Goal: Information Seeking & Learning: Learn about a topic

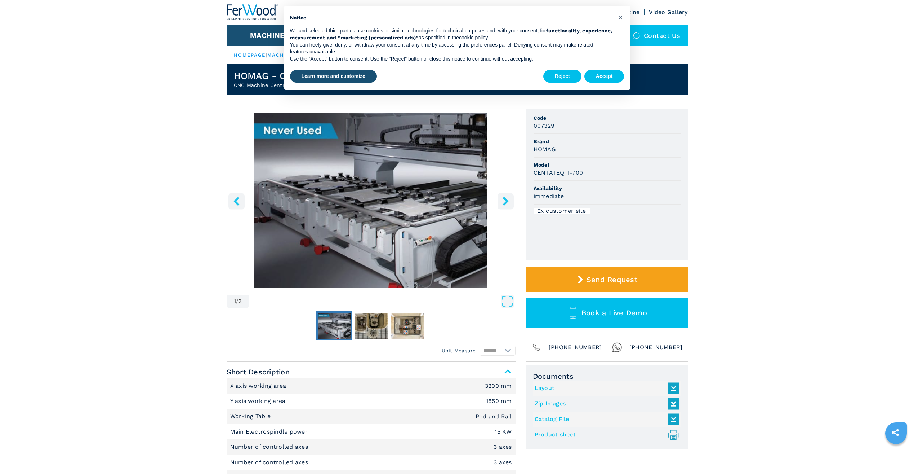
click at [510, 201] on icon "right-button" at bounding box center [505, 200] width 9 height 9
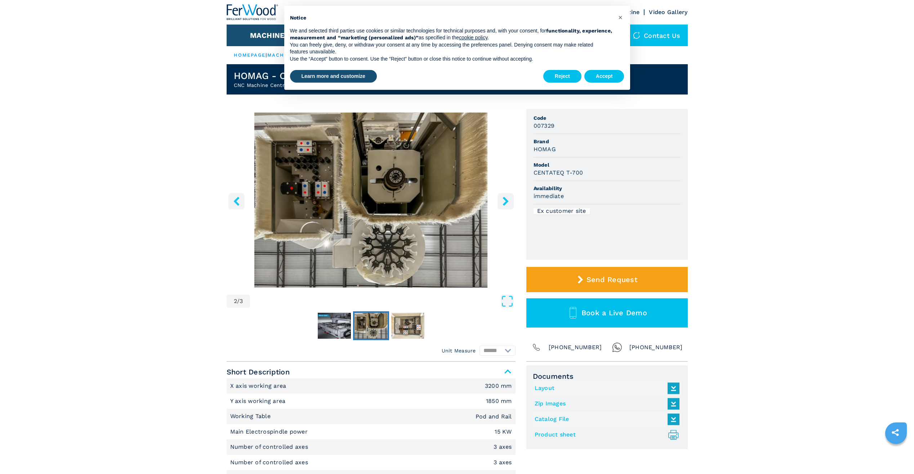
click at [510, 201] on icon "right-button" at bounding box center [505, 200] width 9 height 9
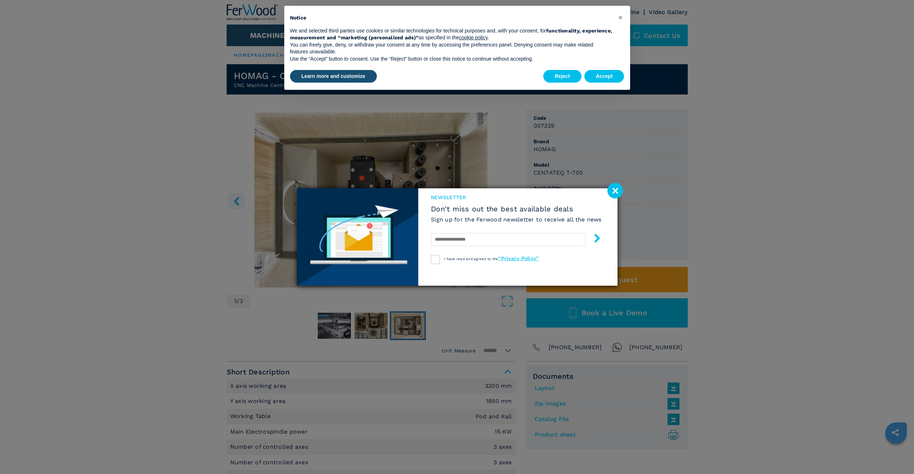
click at [612, 191] on image at bounding box center [615, 190] width 15 height 15
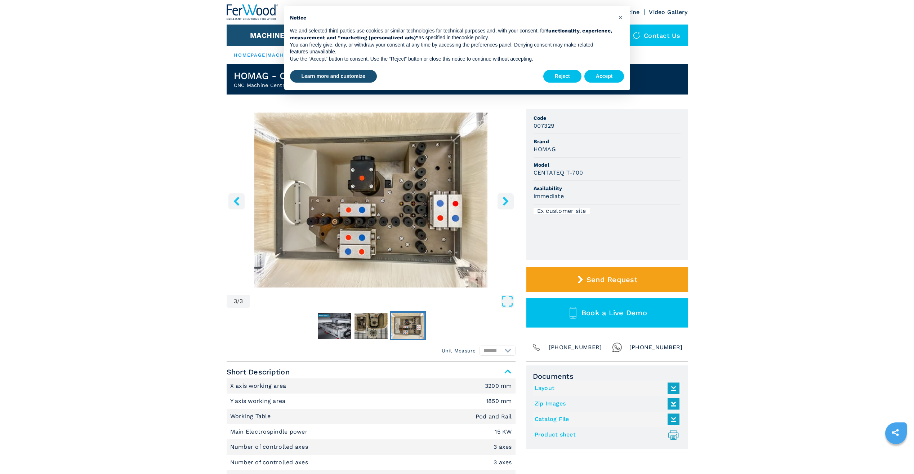
click at [512, 200] on button "right-button" at bounding box center [506, 201] width 16 height 16
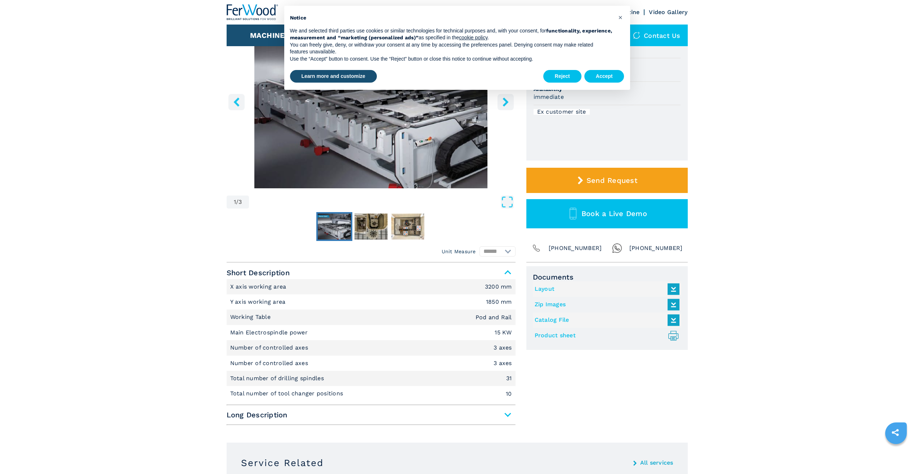
scroll to position [108, 0]
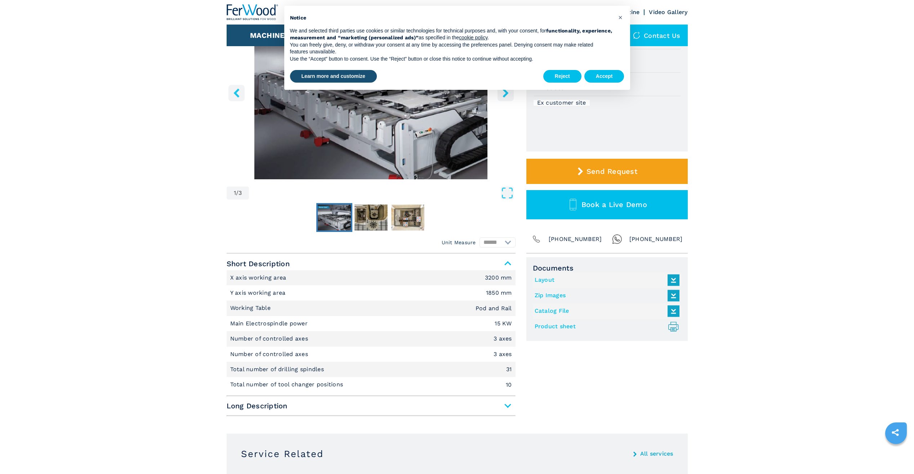
click at [373, 233] on div at bounding box center [371, 217] width 289 height 32
click at [370, 223] on img "Go to Slide 2" at bounding box center [371, 217] width 33 height 26
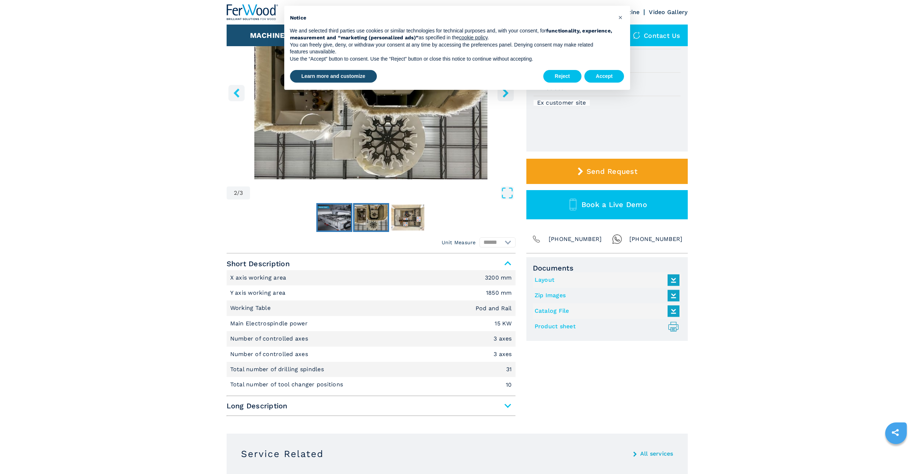
click at [328, 218] on img "Go to Slide 1" at bounding box center [334, 217] width 33 height 26
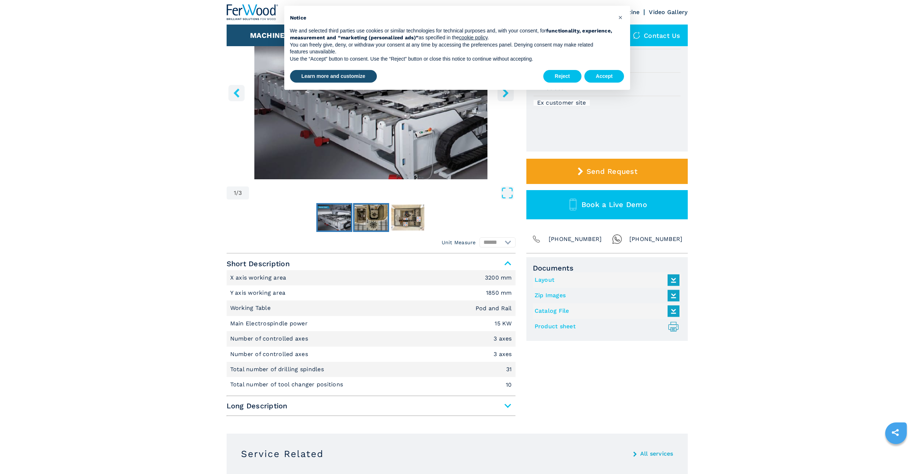
click at [364, 221] on img "Go to Slide 2" at bounding box center [371, 217] width 33 height 26
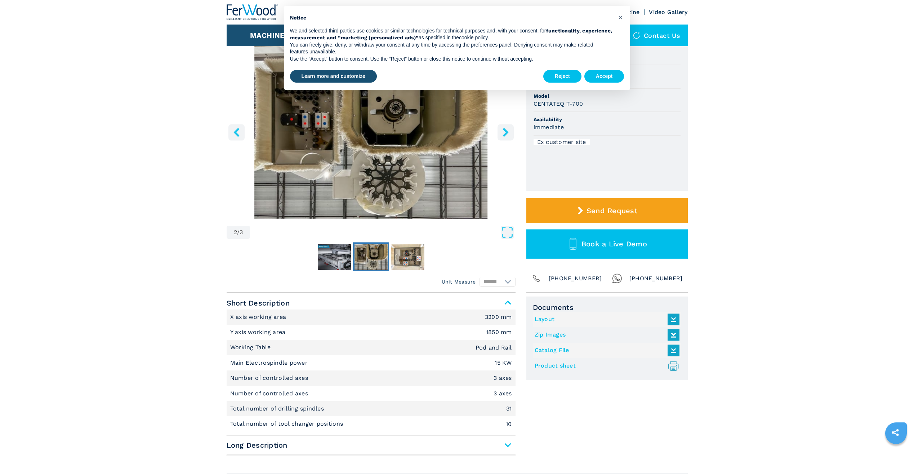
scroll to position [0, 0]
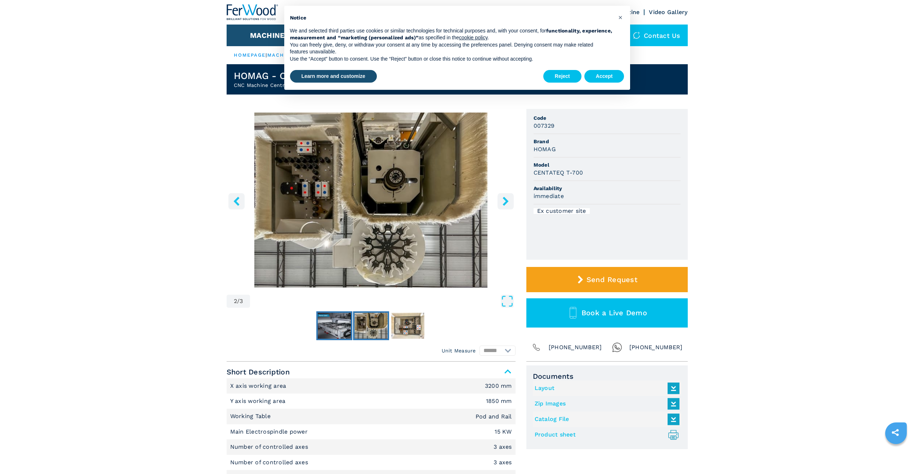
click at [332, 322] on img "Go to Slide 1" at bounding box center [334, 326] width 33 height 26
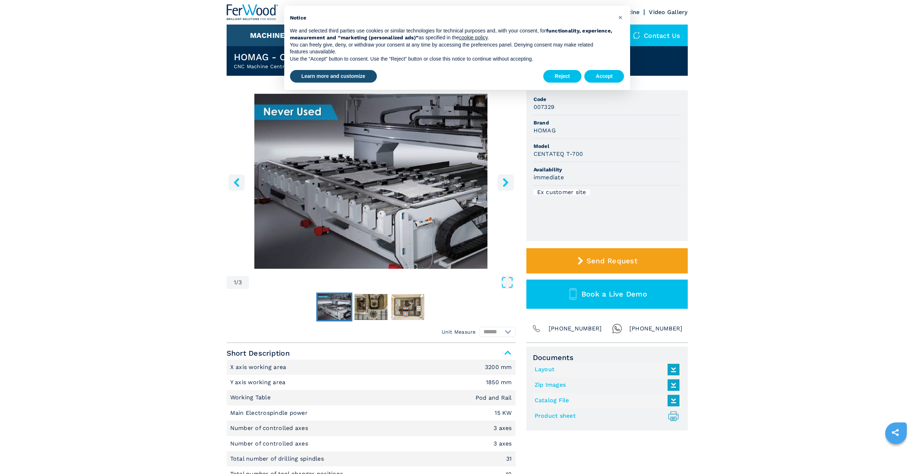
scroll to position [36, 0]
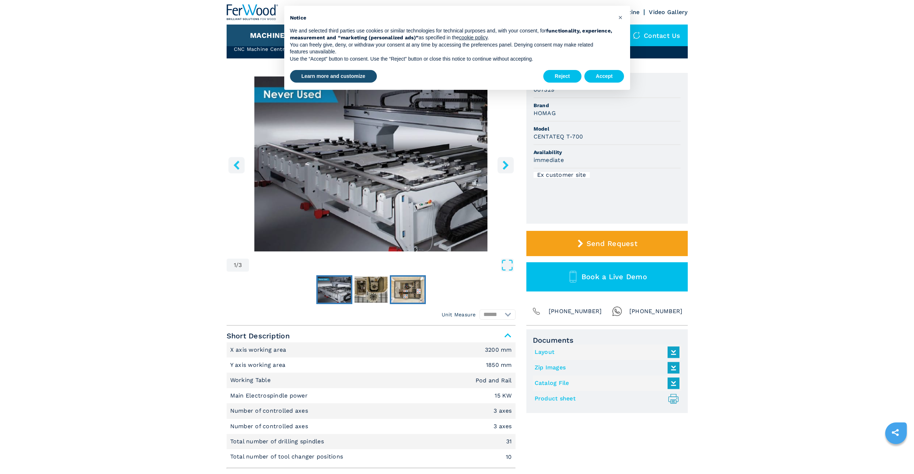
click at [405, 294] on img "Go to Slide 3" at bounding box center [407, 289] width 33 height 26
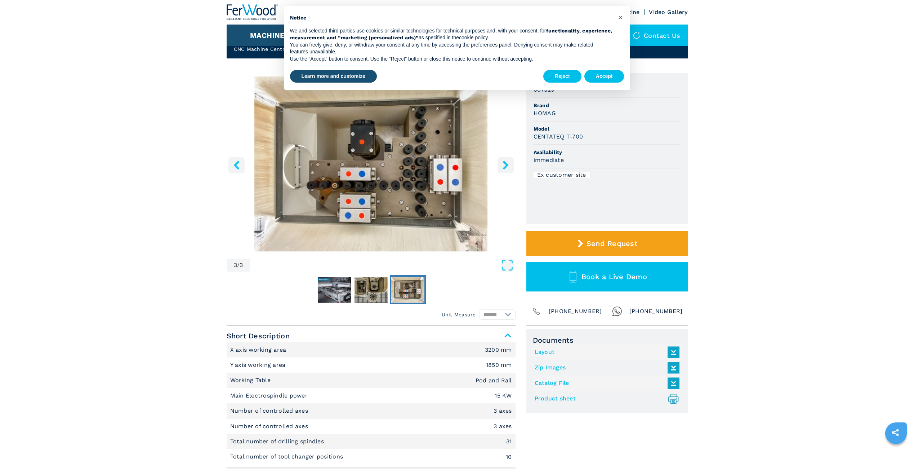
click at [358, 208] on img "Go to Slide 3" at bounding box center [371, 163] width 289 height 175
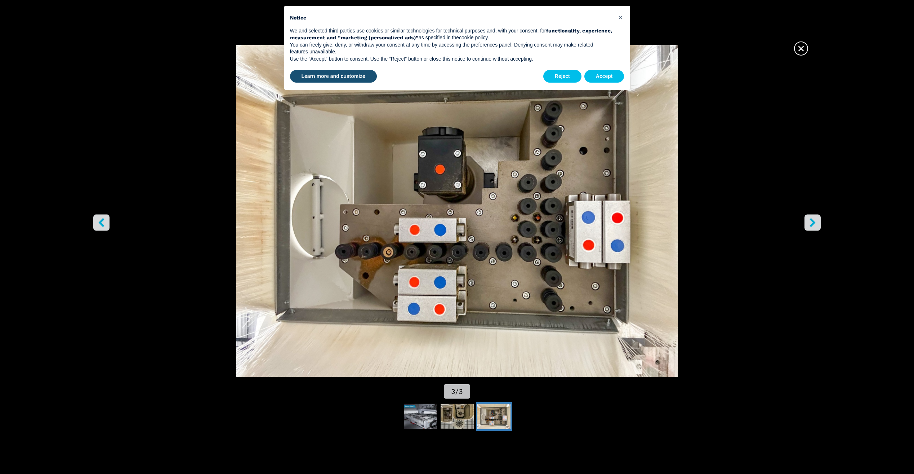
click at [811, 222] on icon "right-button" at bounding box center [813, 222] width 9 height 9
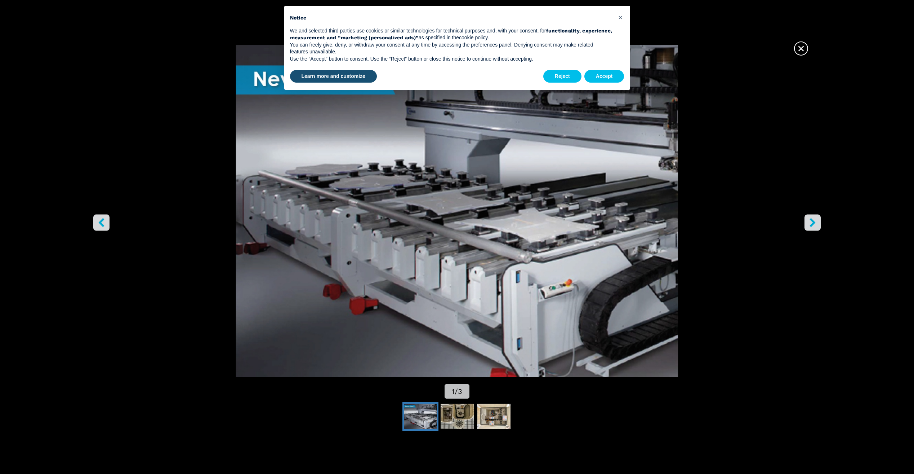
scroll to position [0, 0]
click at [609, 79] on button "Accept" at bounding box center [605, 76] width 40 height 13
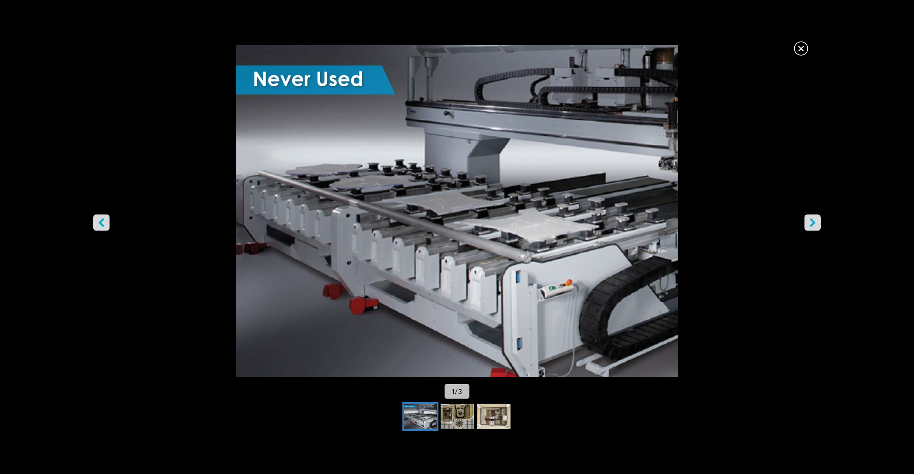
scroll to position [36, 0]
